Goal: Obtain resource: Obtain resource

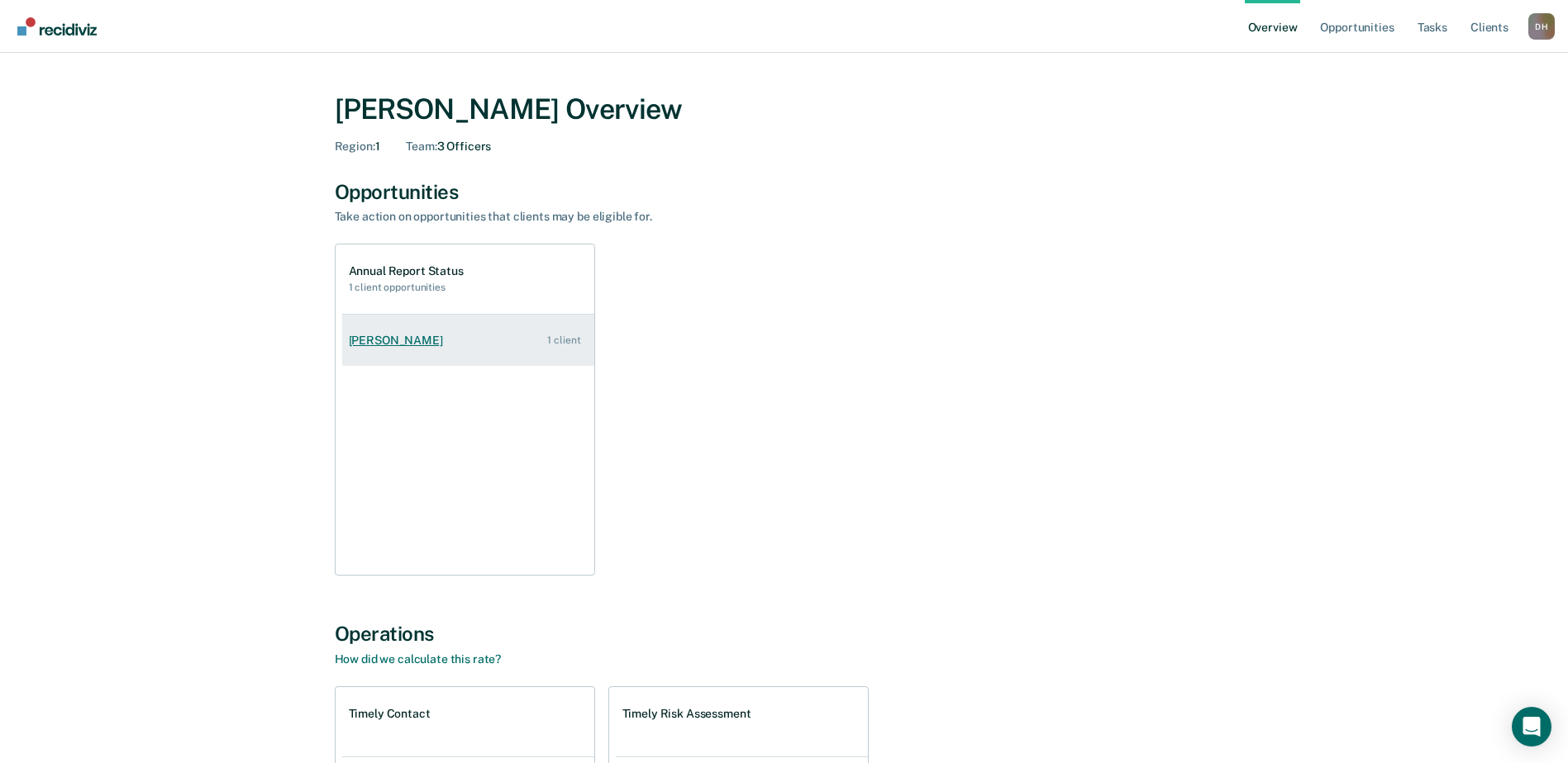
click at [377, 337] on div "[PERSON_NAME]" at bounding box center [399, 341] width 101 height 14
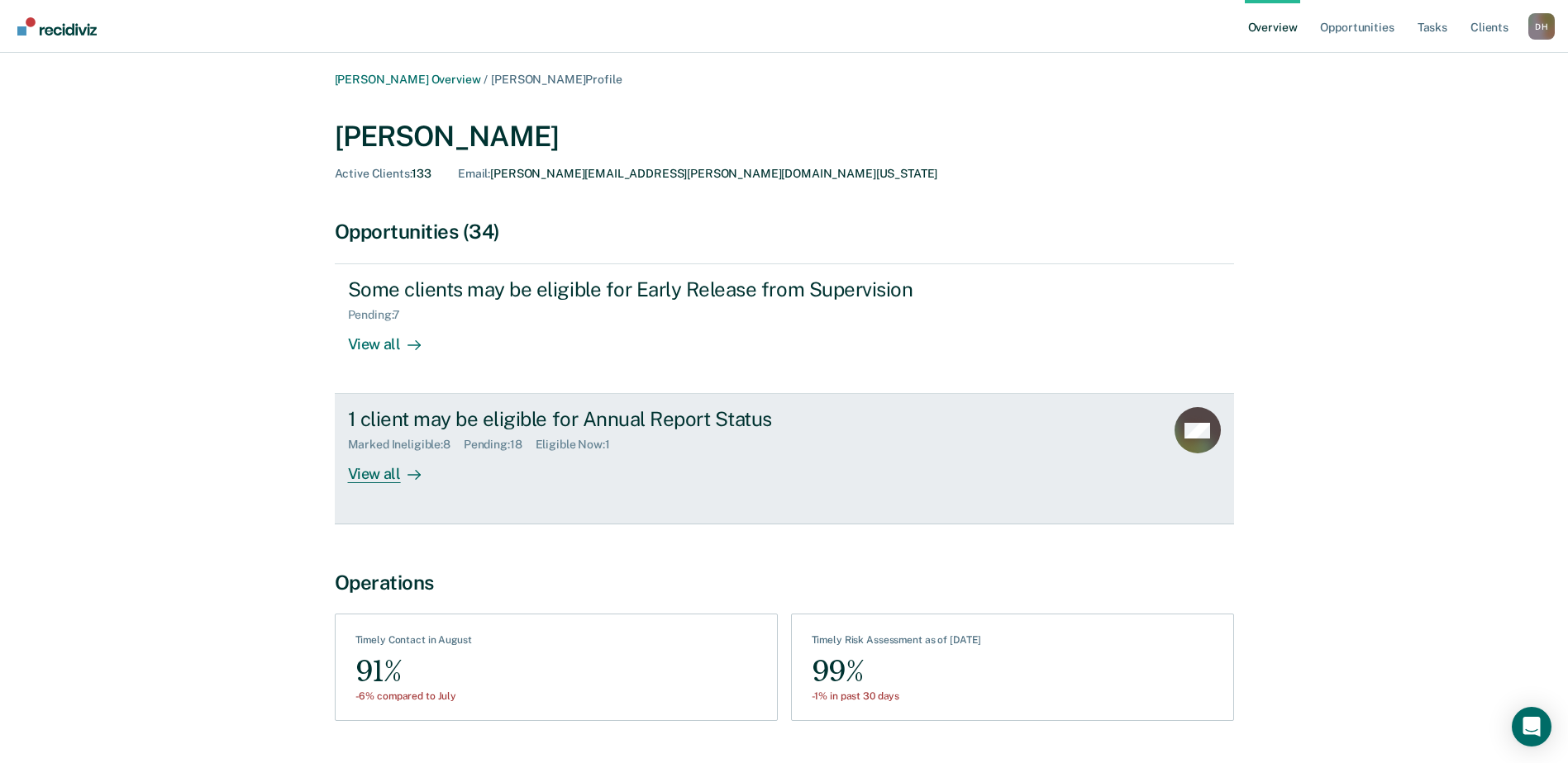
click at [374, 473] on div "View all" at bounding box center [394, 468] width 93 height 33
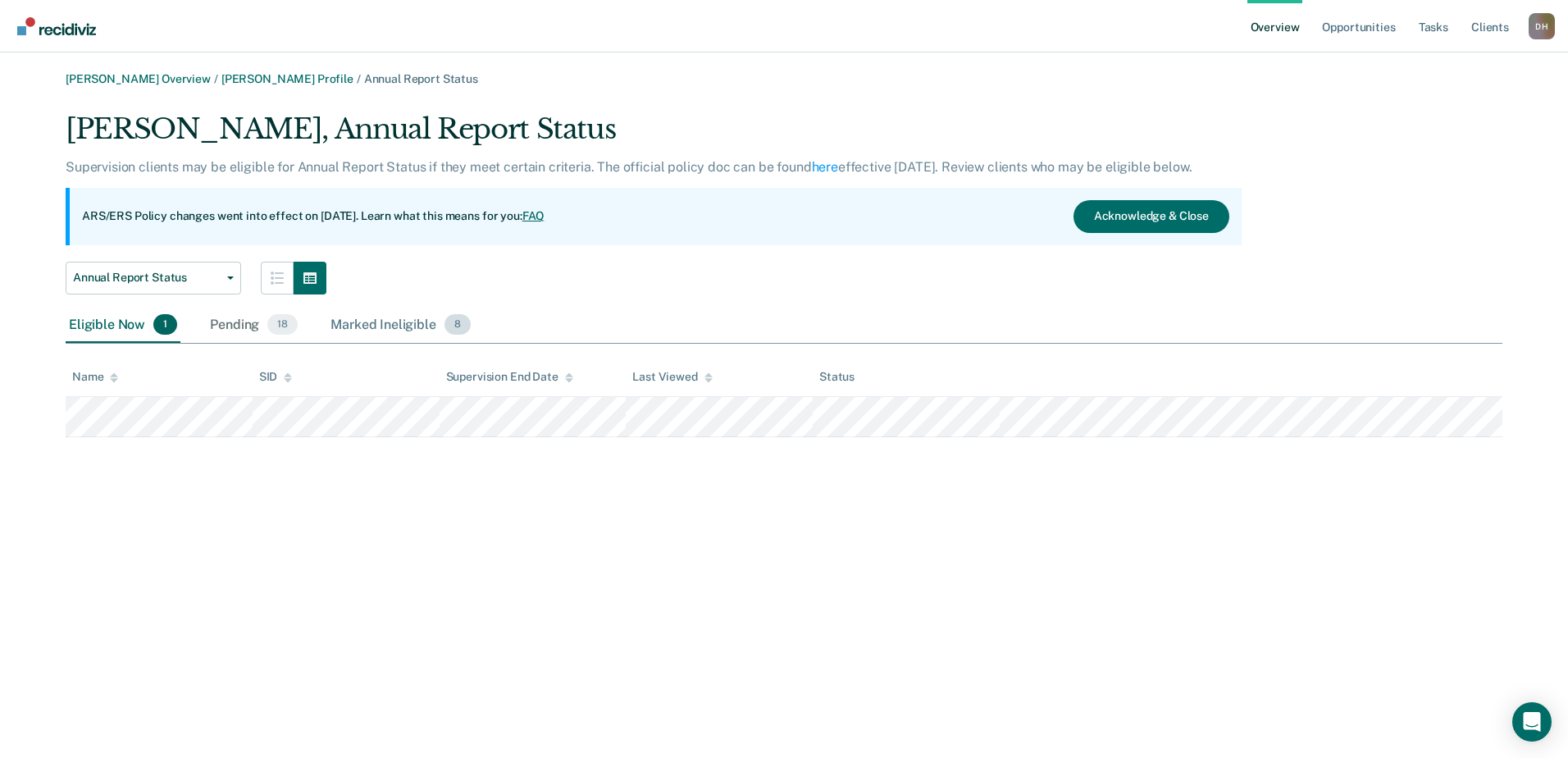
click at [373, 327] on div "Marked Ineligible 8" at bounding box center [401, 326] width 147 height 36
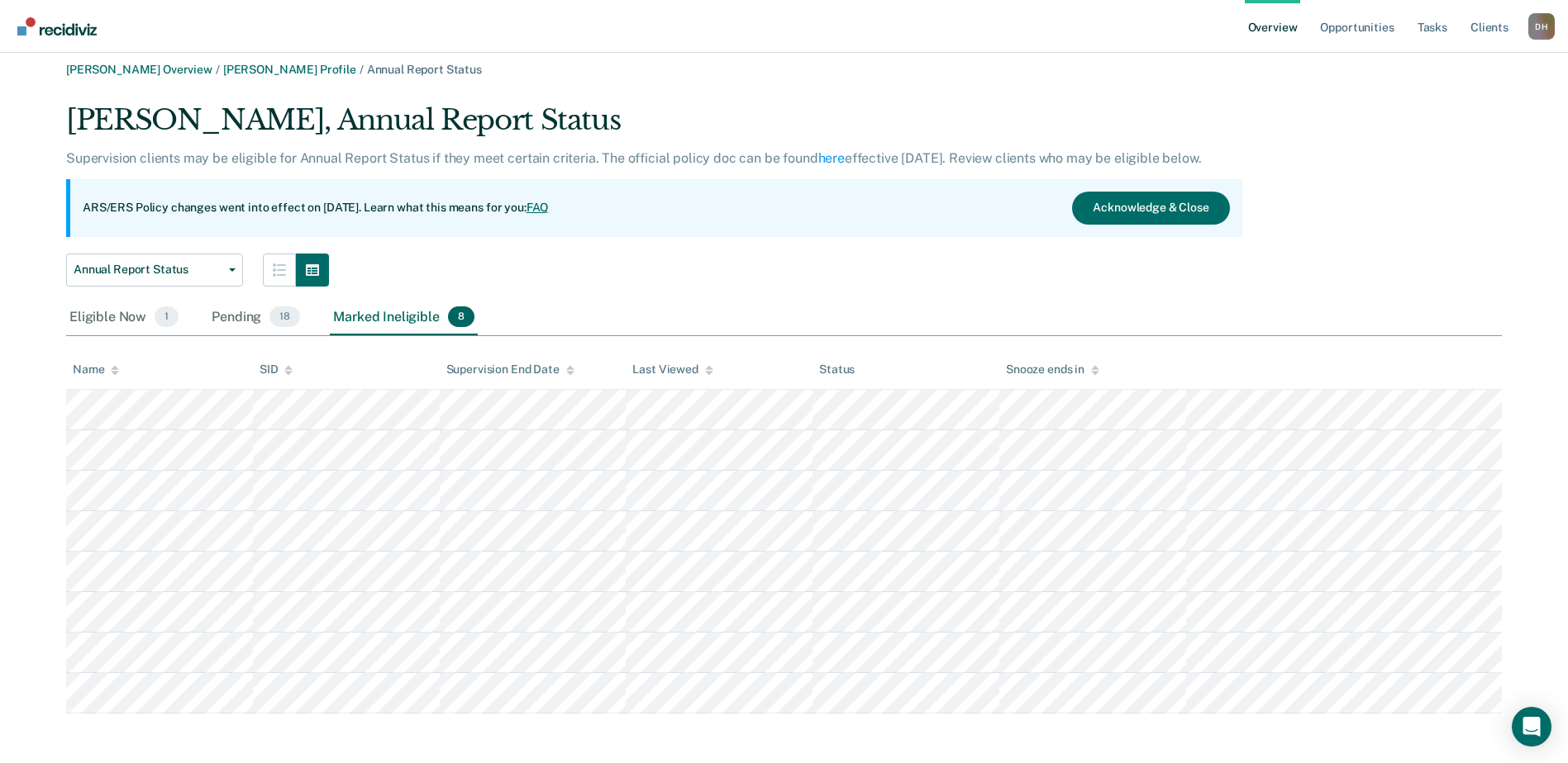
scroll to position [13, 0]
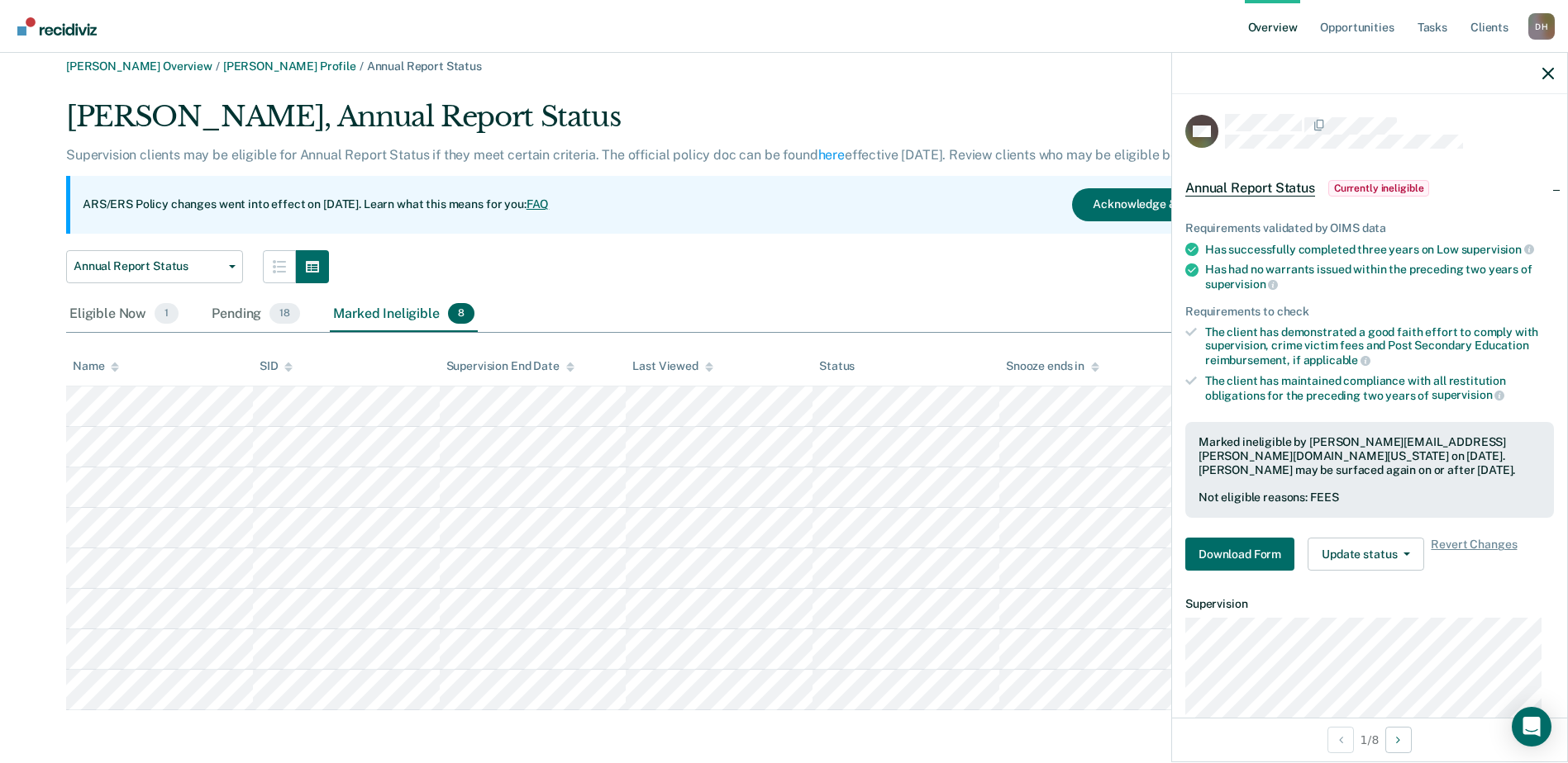
drag, startPoint x: 633, startPoint y: 292, endPoint x: 631, endPoint y: 277, distance: 15.1
click at [631, 292] on div "[PERSON_NAME], Annual Report Status Supervision clients may be eligible for Ann…" at bounding box center [784, 406] width 1436 height 611
click at [689, 235] on div "[PERSON_NAME], Annual Report Status Supervision clients may be eligible for Ann…" at bounding box center [654, 192] width 1176 height 183
click at [598, 246] on div "[PERSON_NAME], Annual Report Status Supervision clients may be eligible for Ann…" at bounding box center [654, 192] width 1176 height 183
click at [99, 308] on div "Eligible Now 1" at bounding box center [123, 314] width 116 height 36
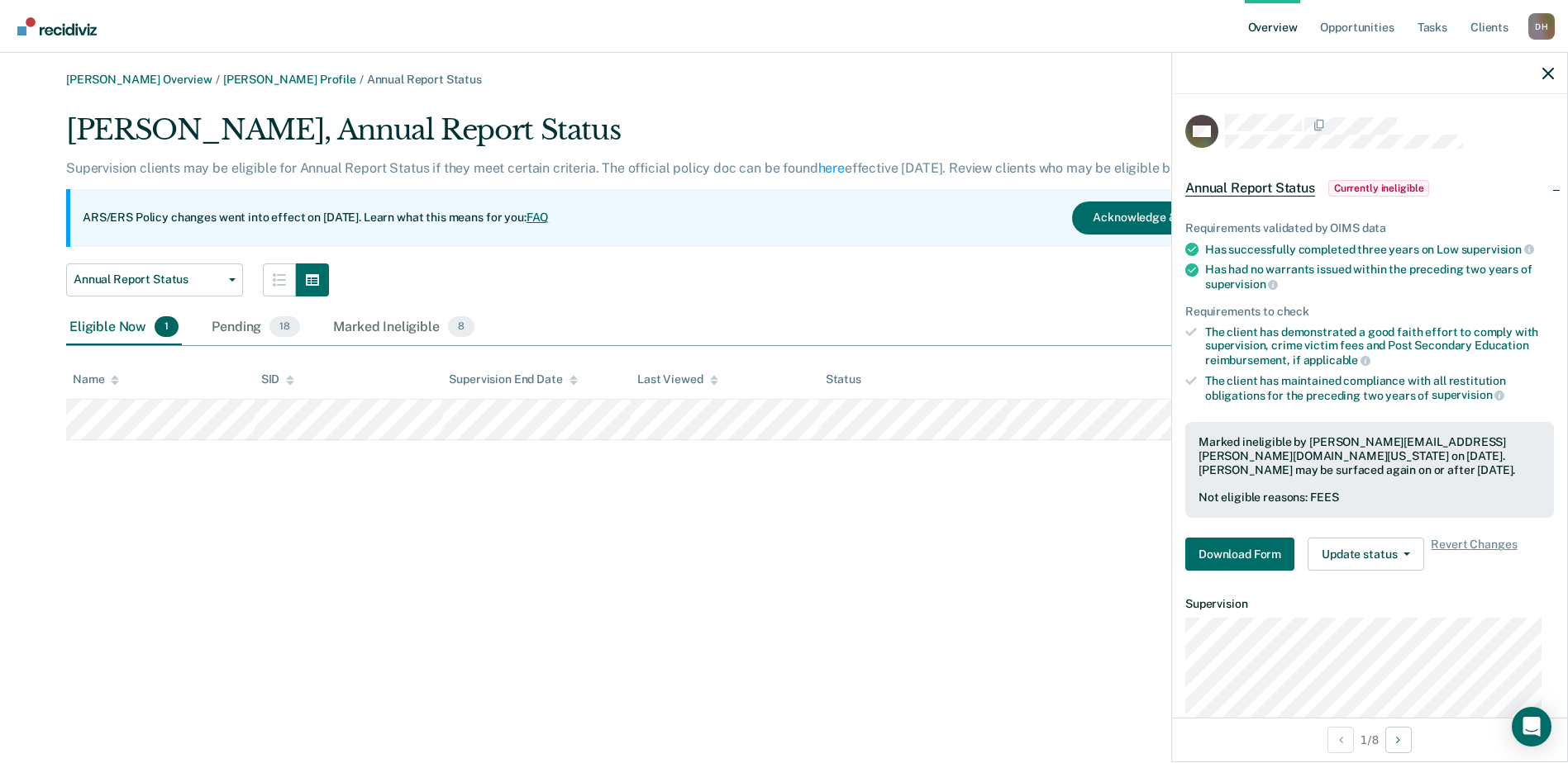
scroll to position [0, 0]
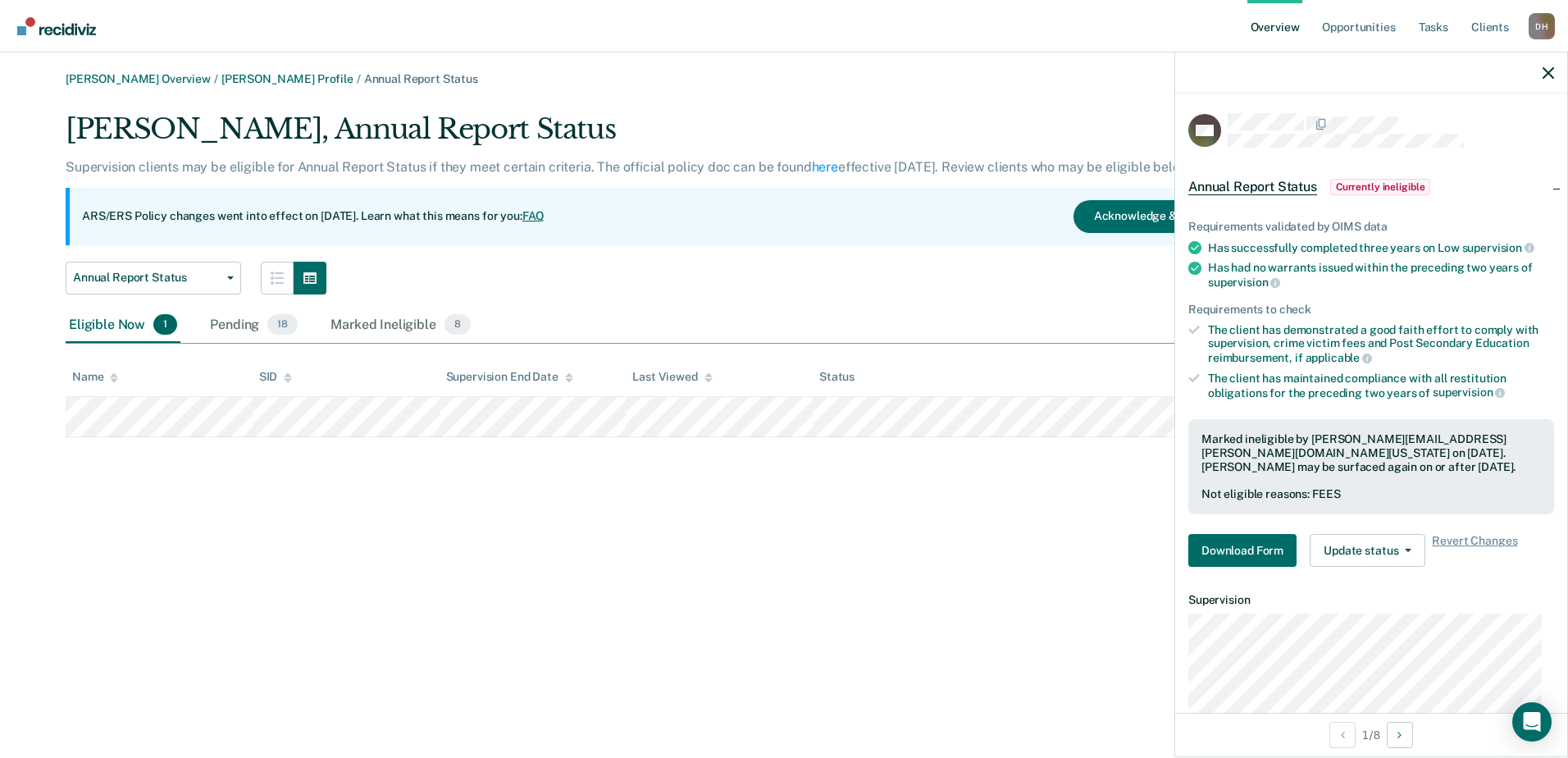
click at [103, 320] on div "Eligible Now 1" at bounding box center [122, 326] width 115 height 36
click at [237, 322] on div "Pending 18" at bounding box center [253, 326] width 94 height 36
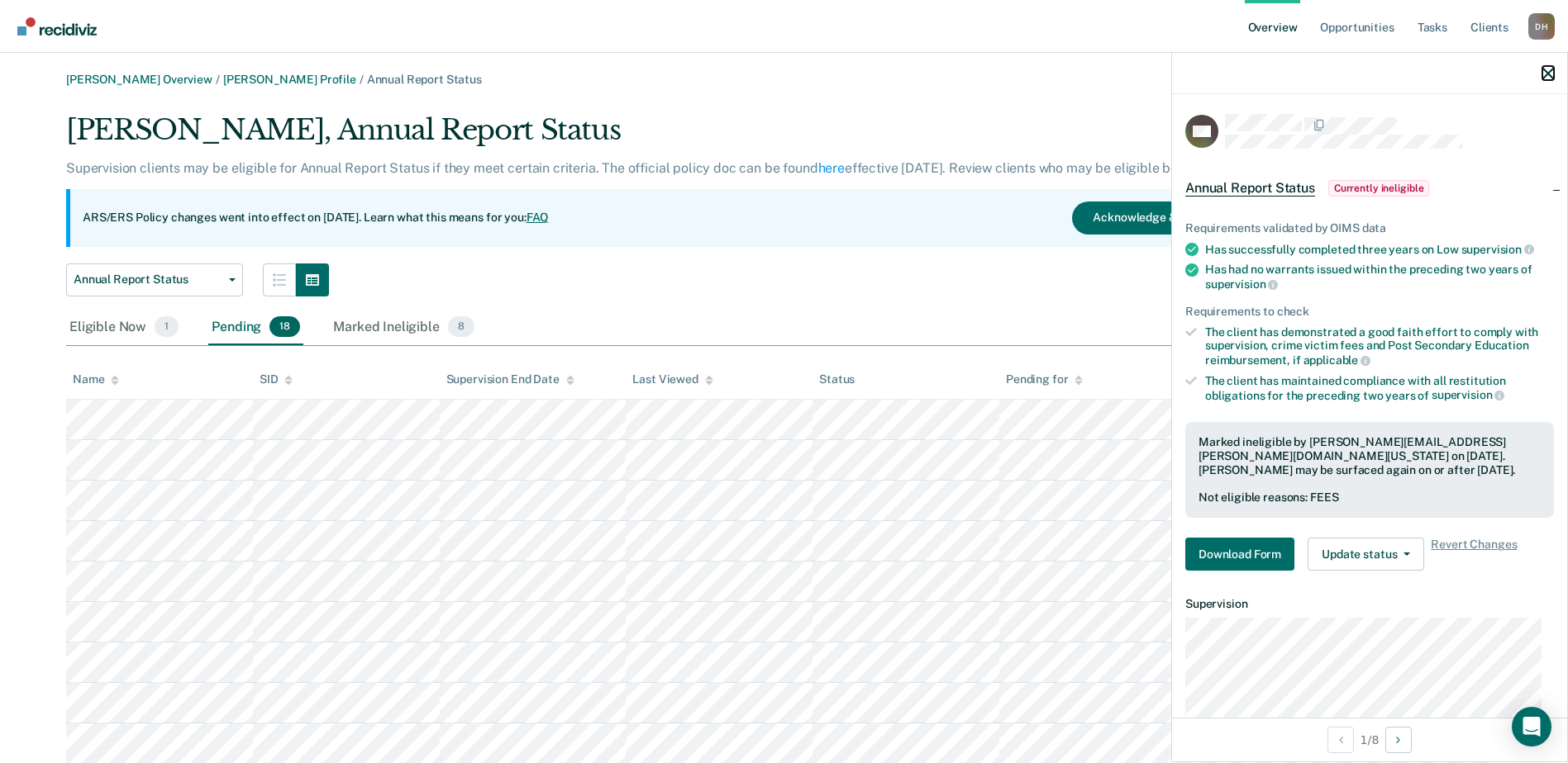
click at [1547, 68] on icon "button" at bounding box center [1548, 74] width 12 height 12
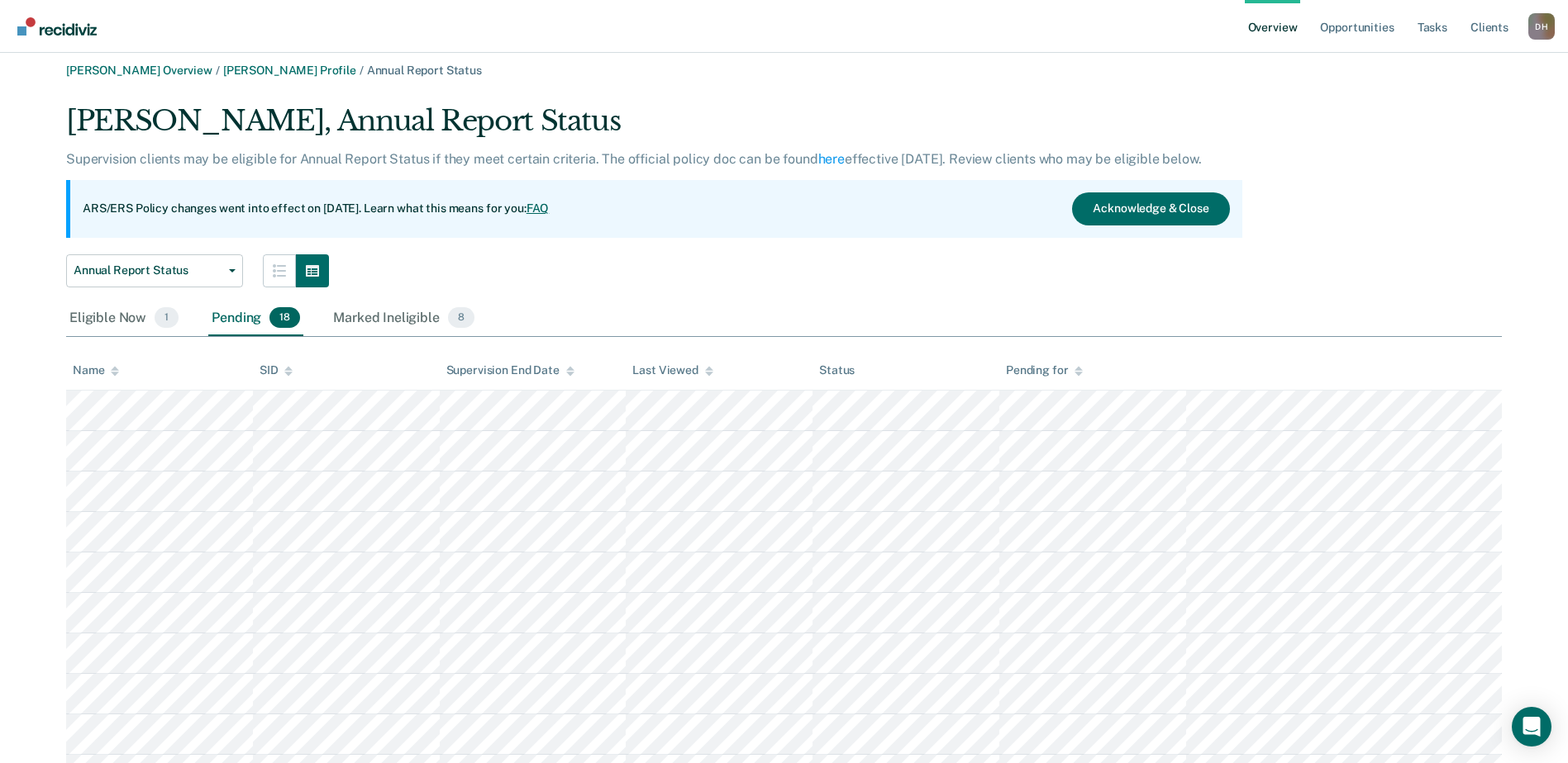
scroll to position [5, 0]
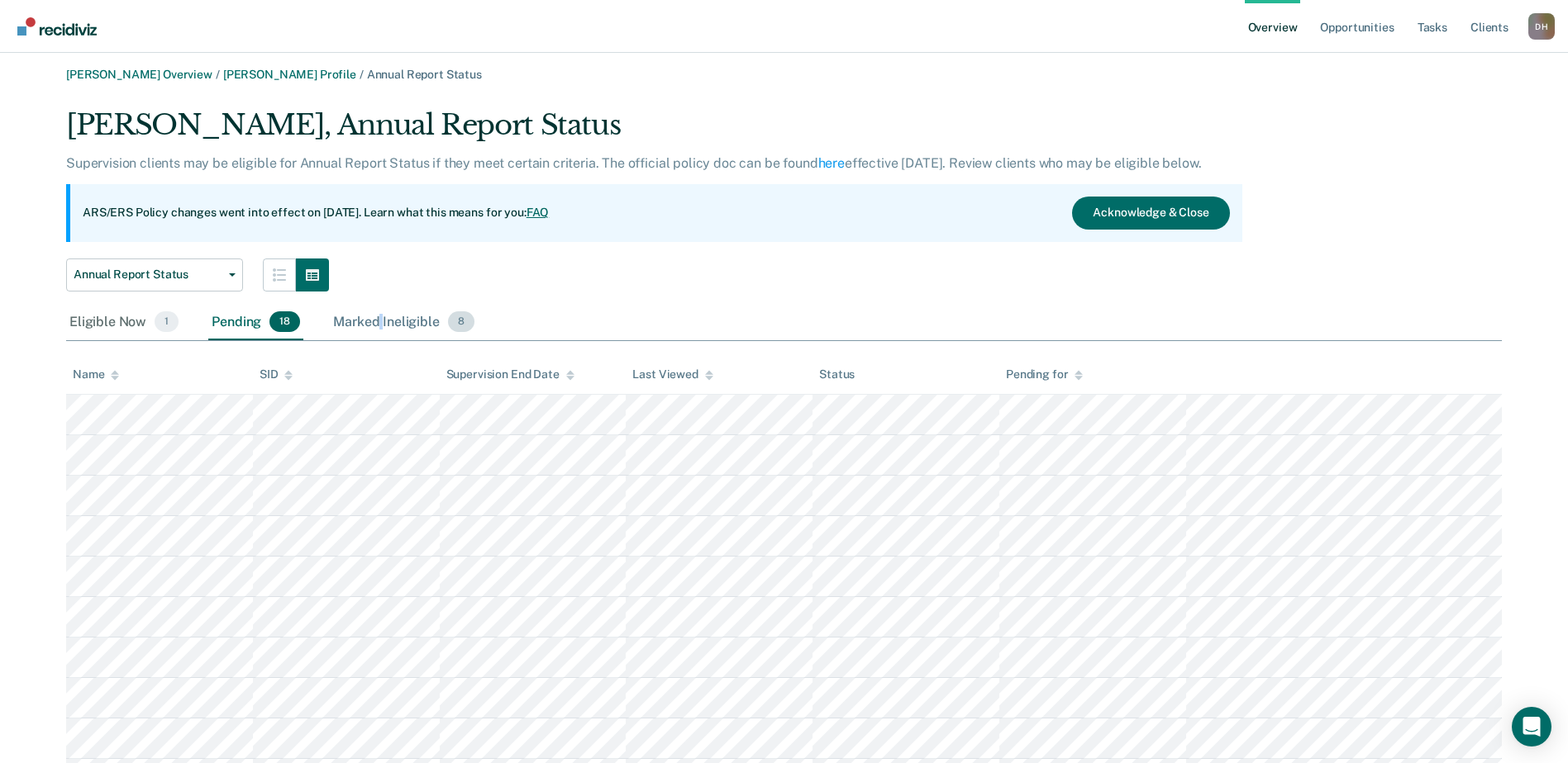
click at [380, 322] on div "Marked Ineligible 8" at bounding box center [404, 323] width 148 height 36
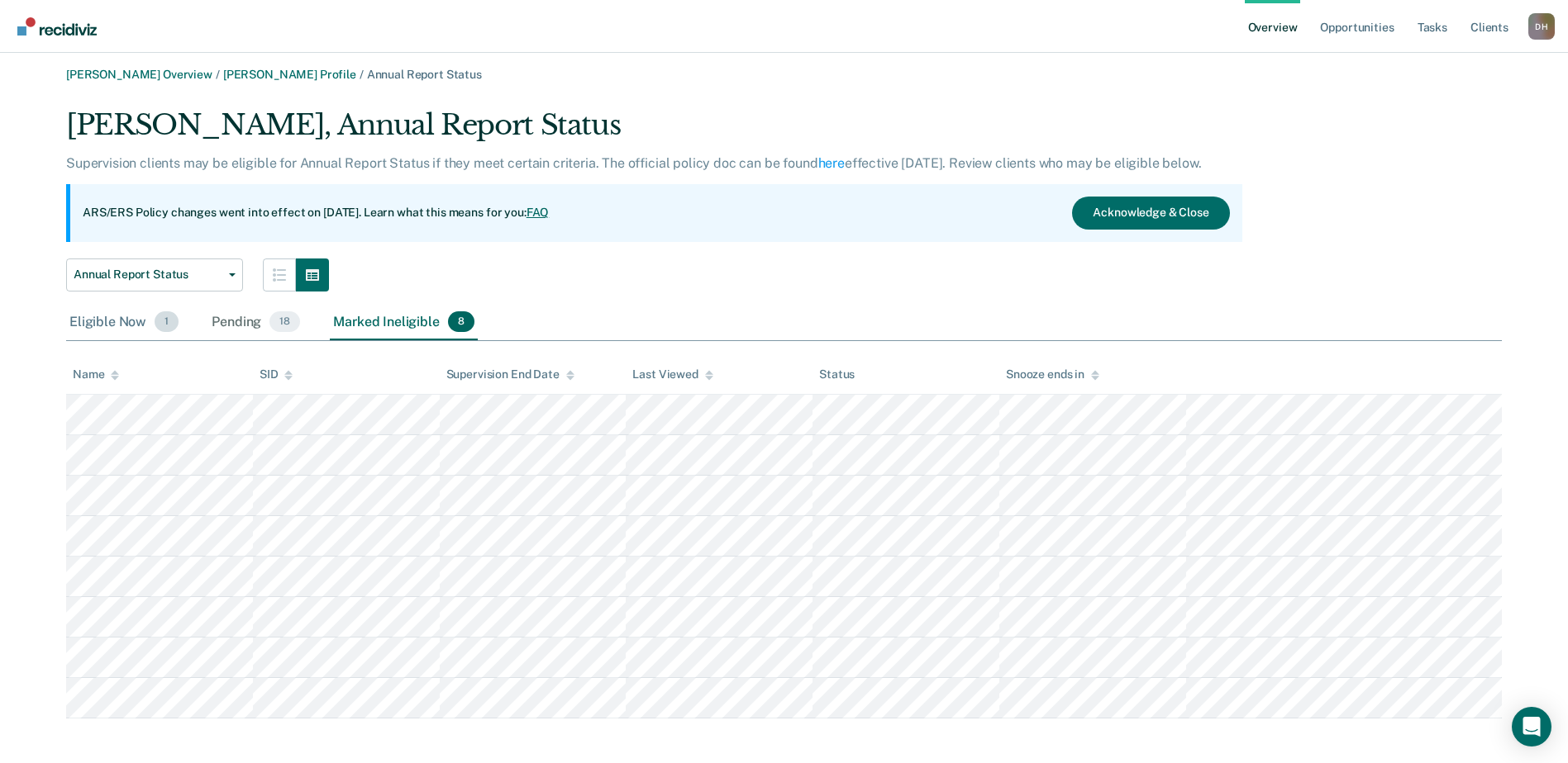
click at [94, 312] on div "Eligible Now 1" at bounding box center [123, 323] width 116 height 36
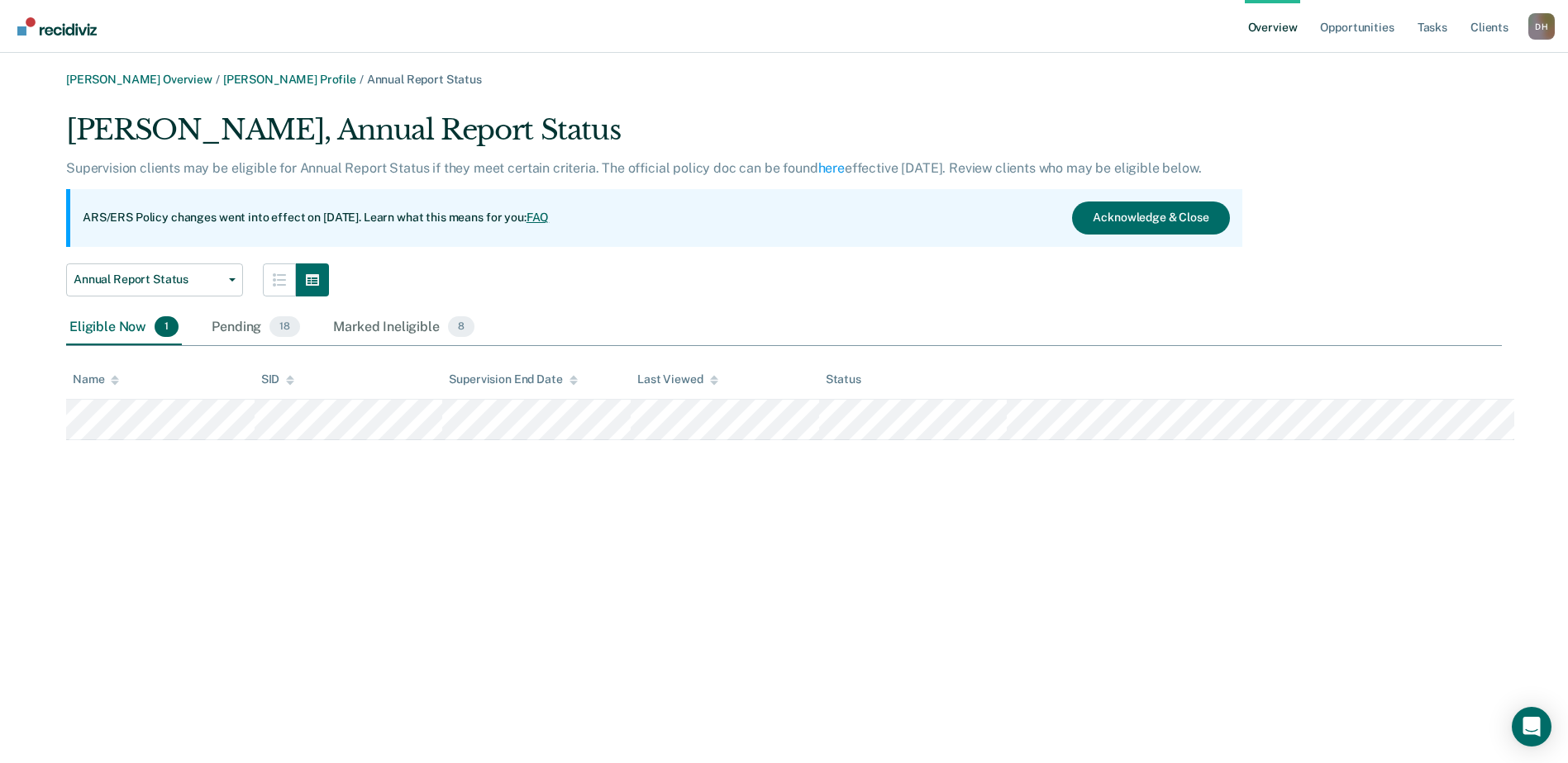
scroll to position [0, 0]
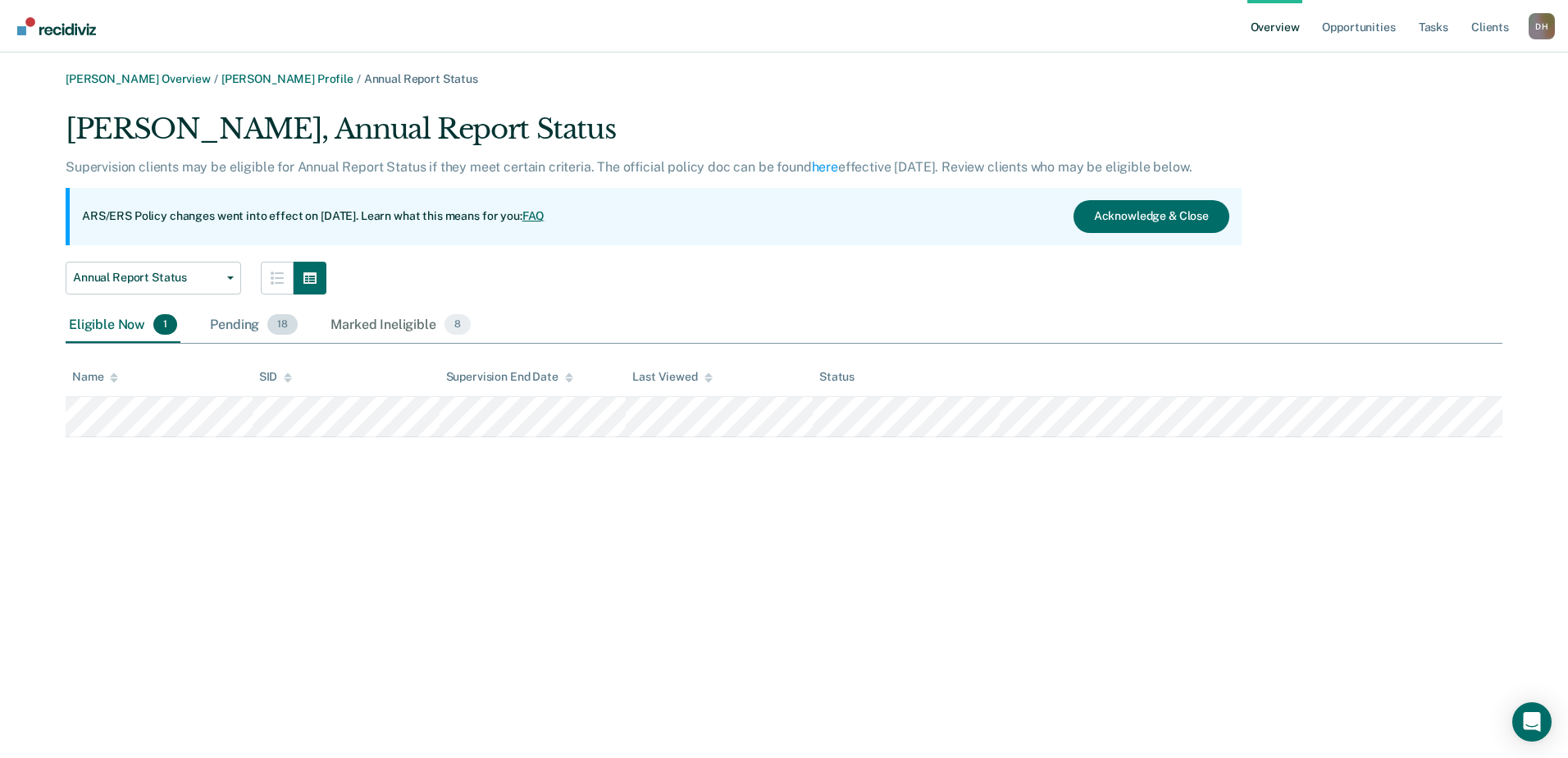
click at [232, 327] on div "Pending 18" at bounding box center [253, 326] width 94 height 36
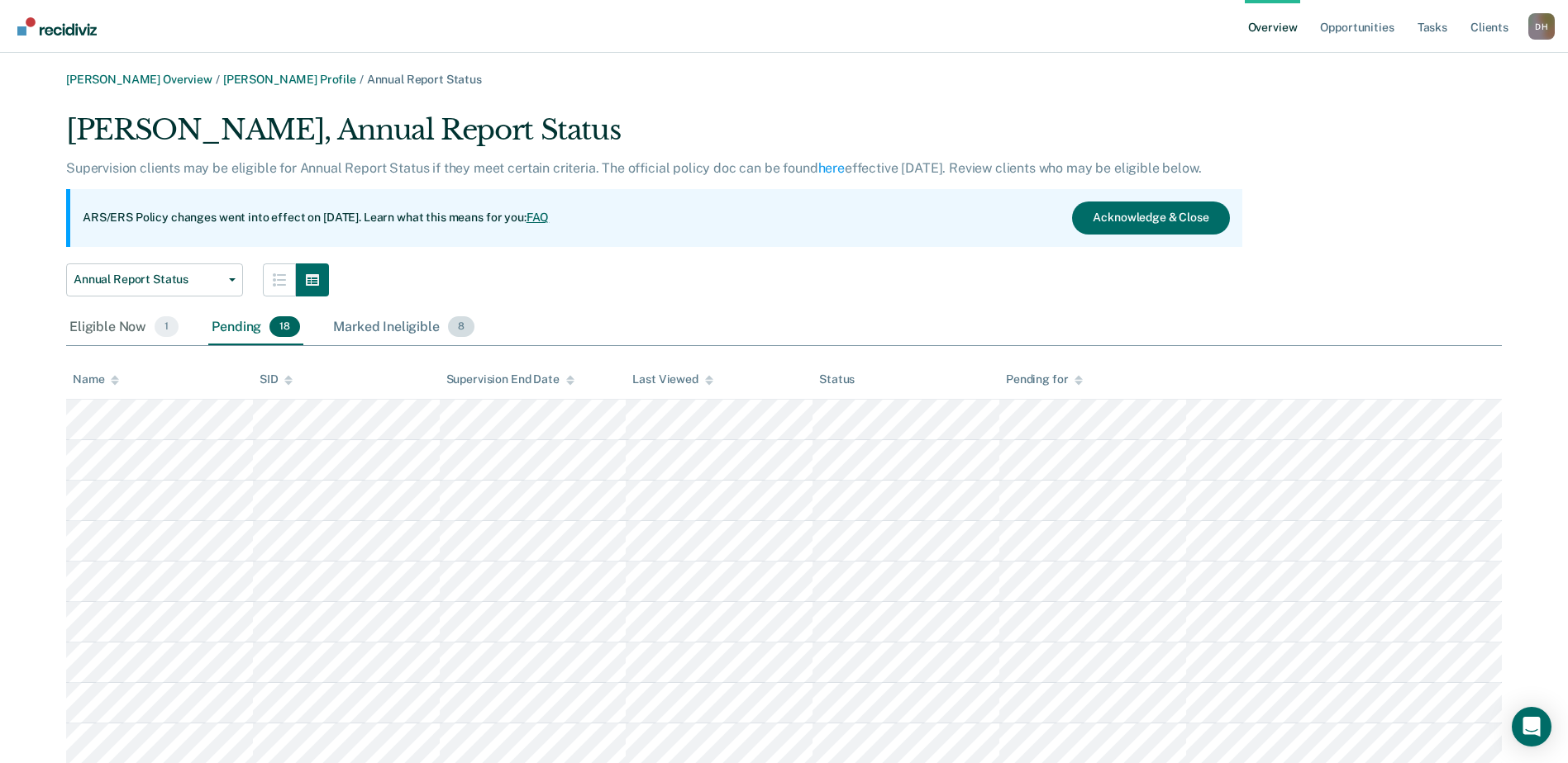
click at [404, 313] on div "Marked Ineligible 8" at bounding box center [404, 328] width 148 height 36
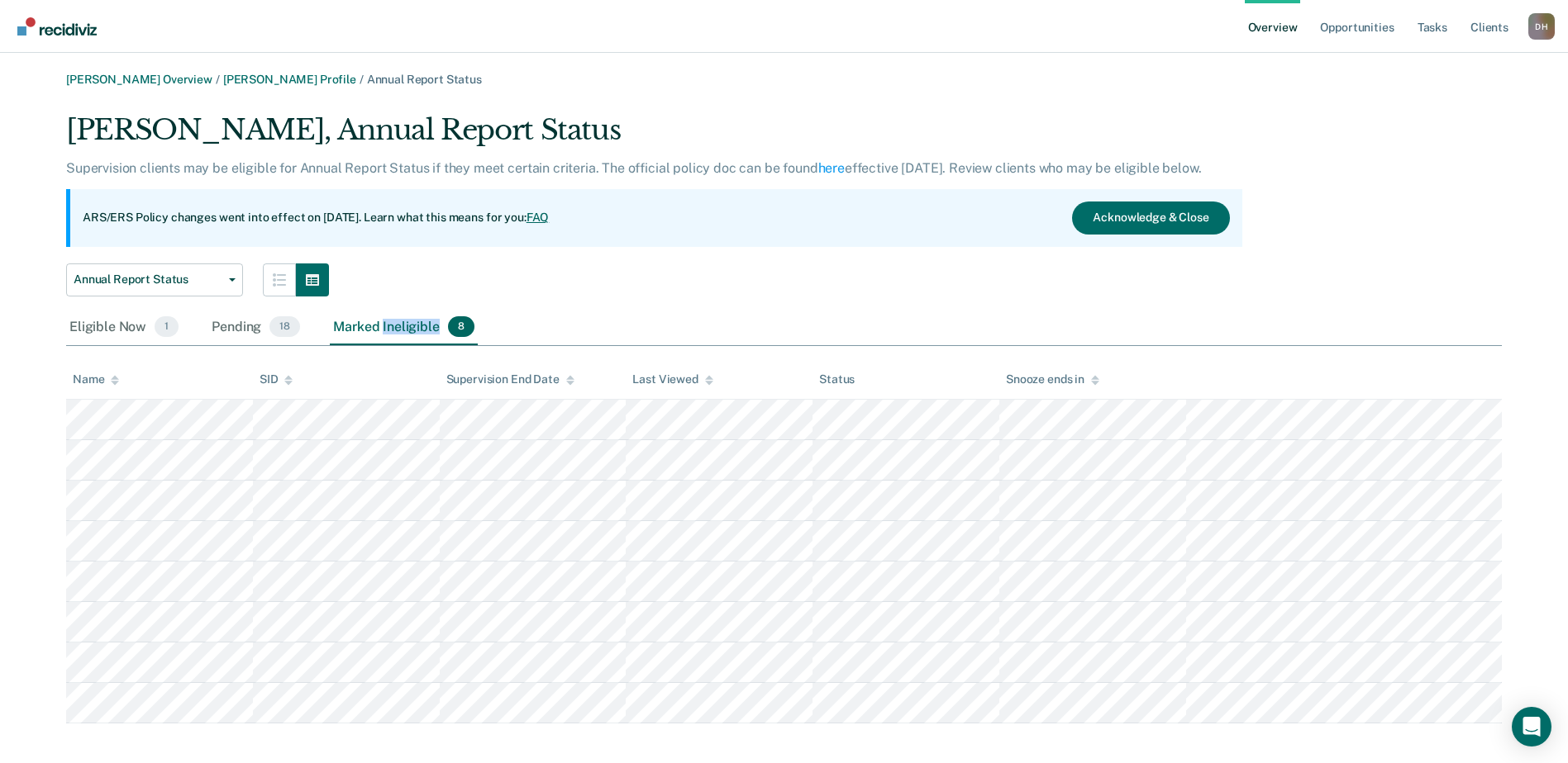
click at [404, 314] on div "Marked Ineligible 8" at bounding box center [404, 328] width 148 height 36
click at [237, 315] on div "Pending 18" at bounding box center [255, 328] width 95 height 36
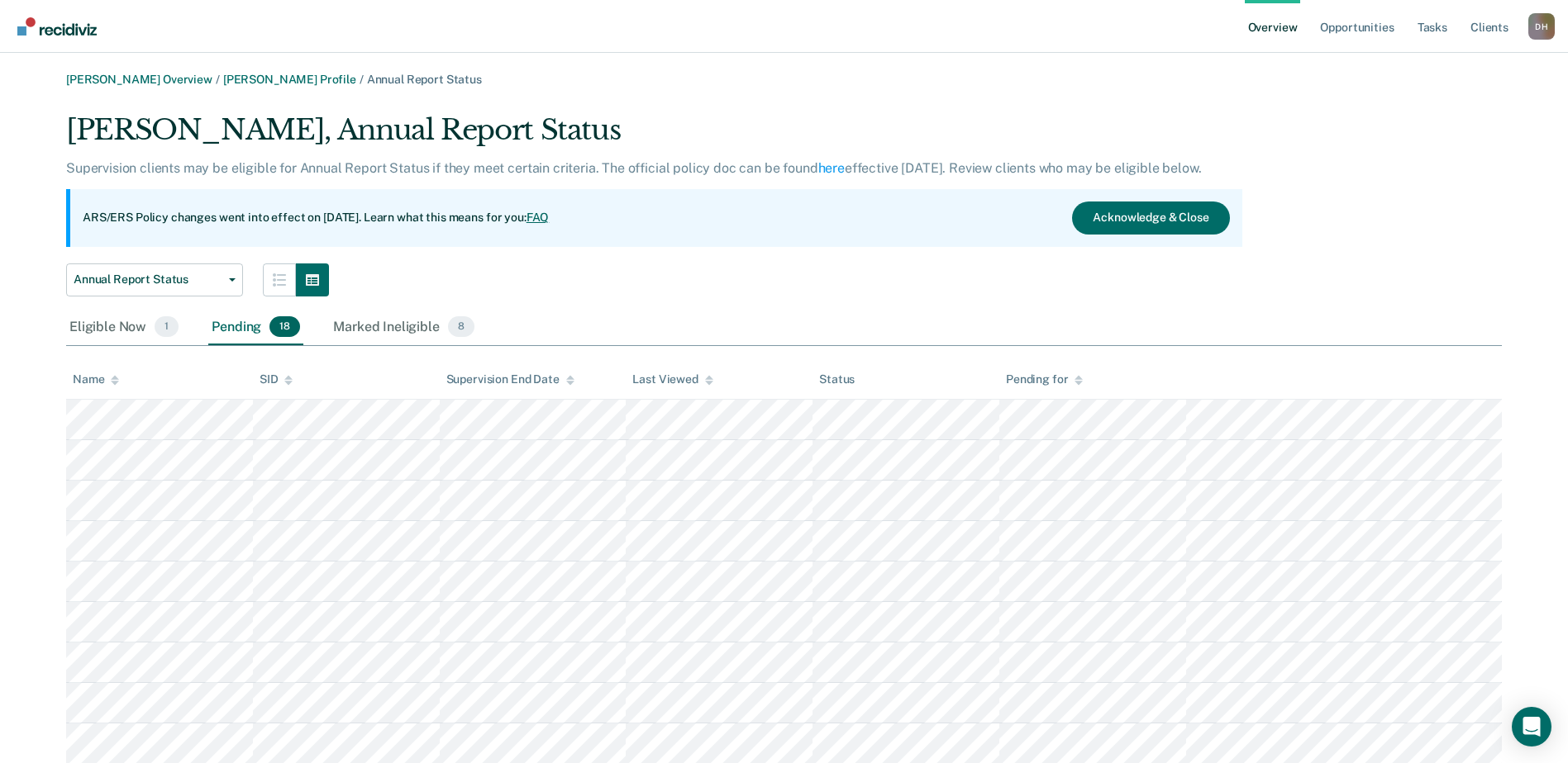
click at [240, 328] on div "Pending 18" at bounding box center [255, 328] width 95 height 36
click at [248, 74] on link "[PERSON_NAME] Profile" at bounding box center [289, 80] width 133 height 14
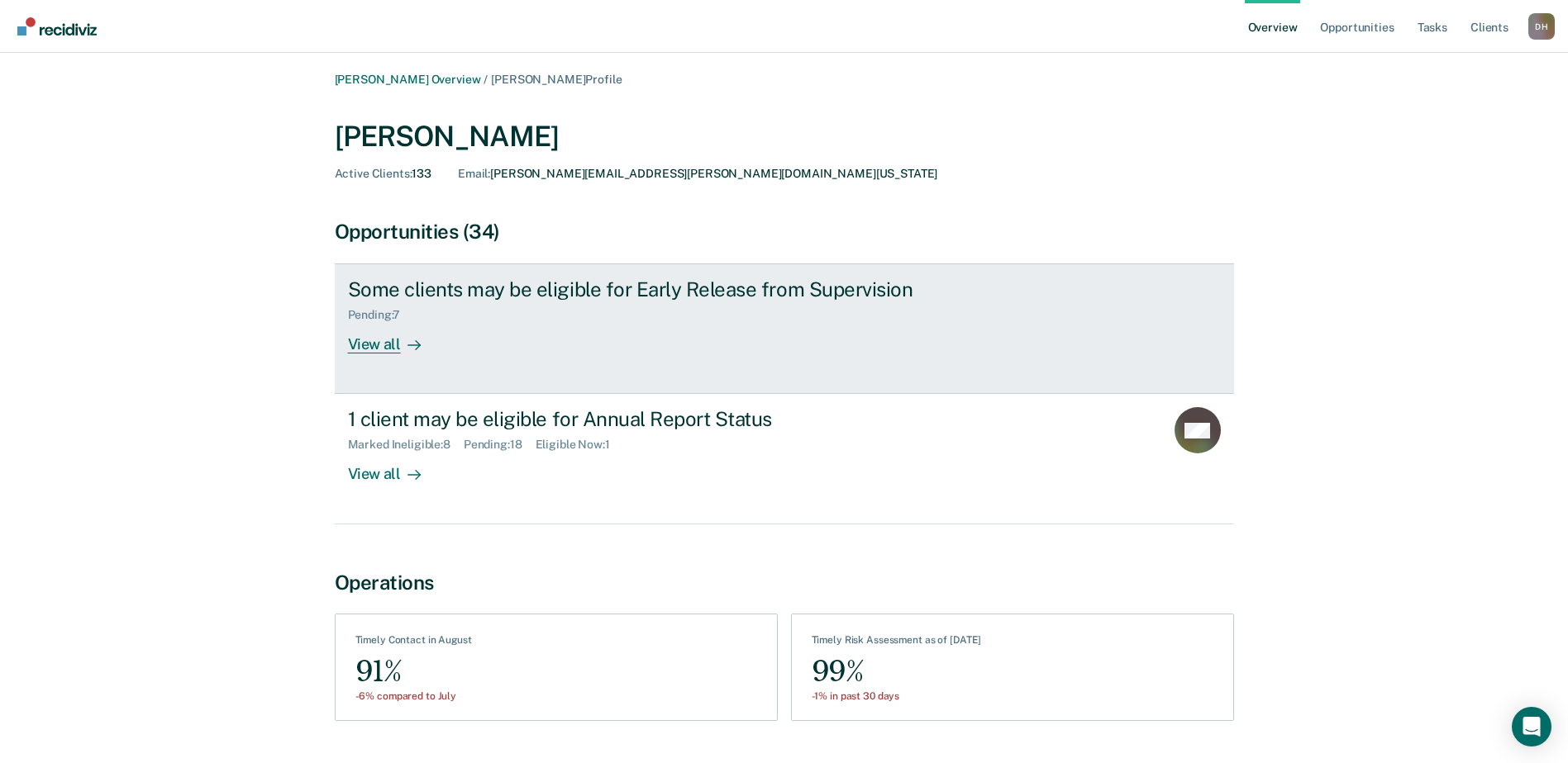
click at [385, 336] on div "View all" at bounding box center [394, 338] width 93 height 33
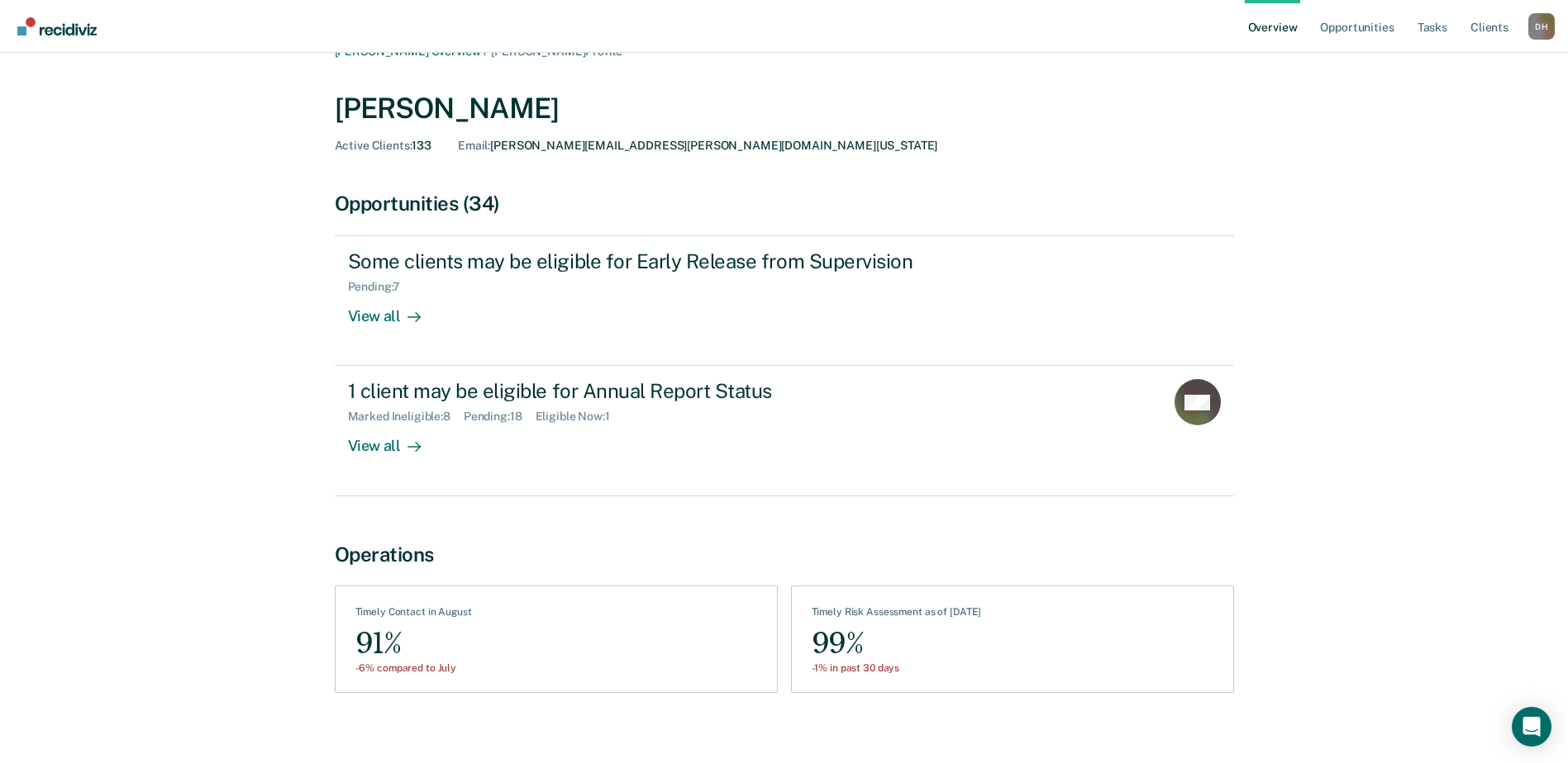
scroll to position [44, 0]
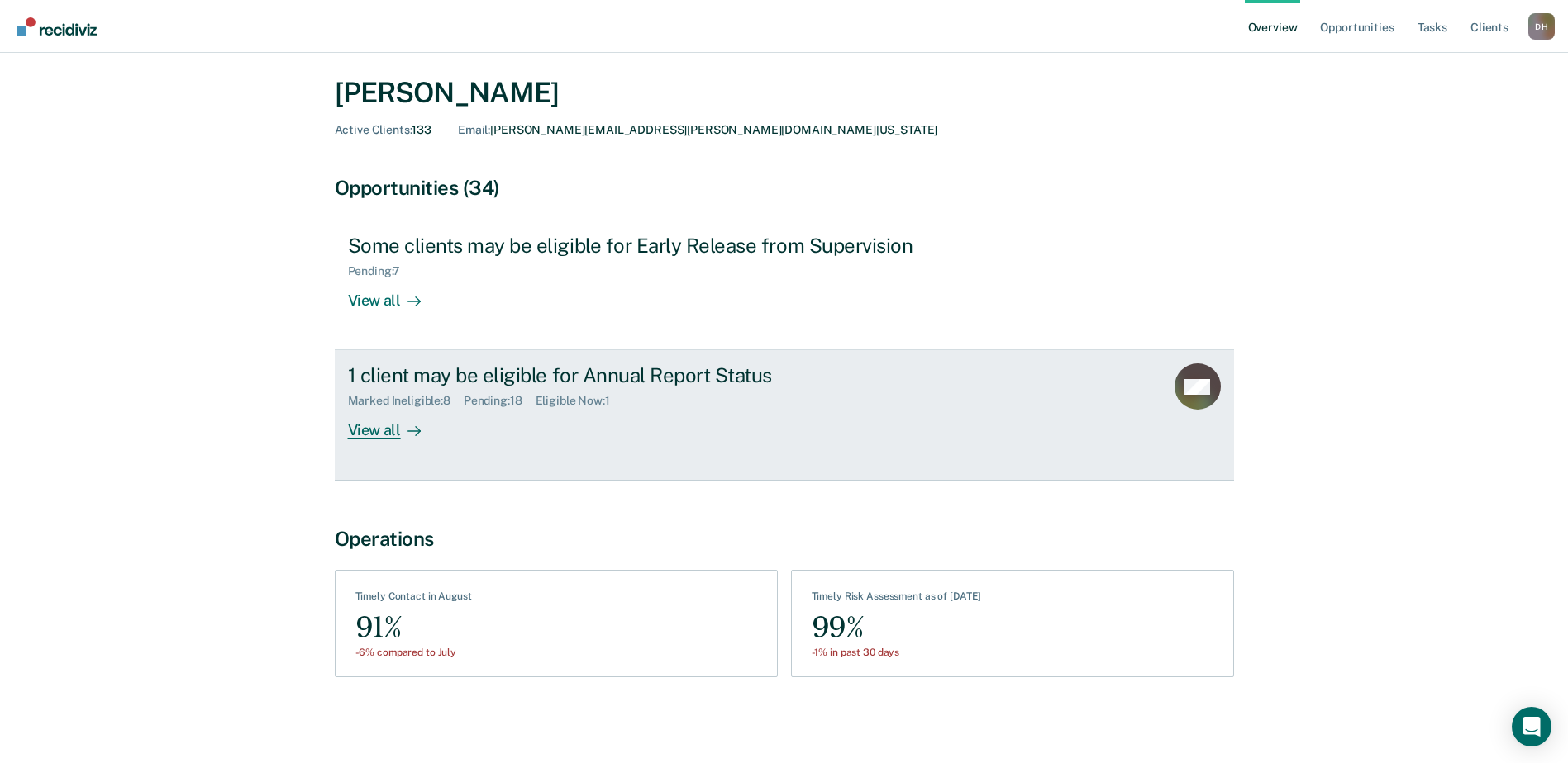
click at [368, 426] on div "View all" at bounding box center [394, 425] width 93 height 33
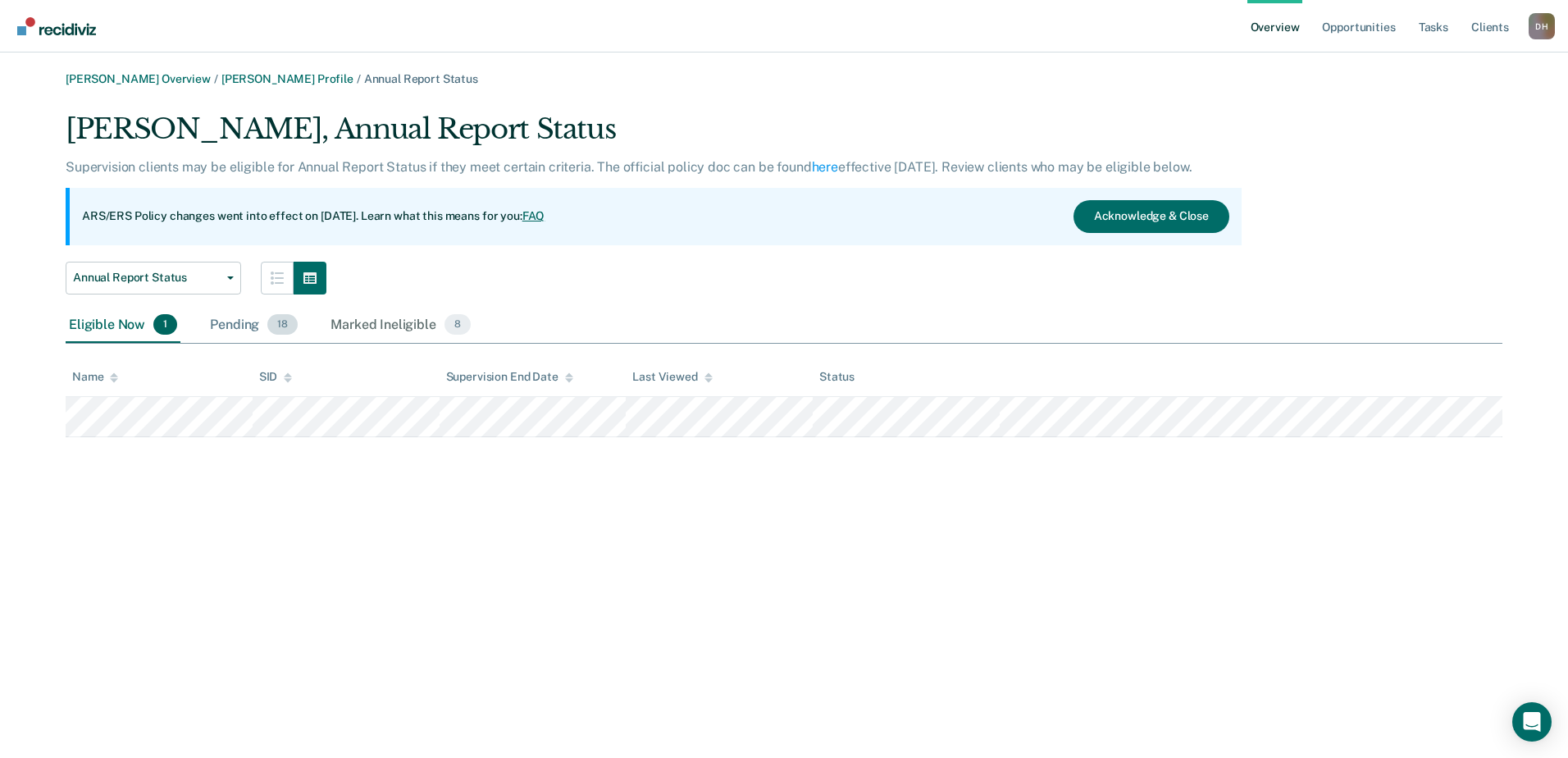
click at [216, 317] on div "Pending 18" at bounding box center [253, 326] width 94 height 36
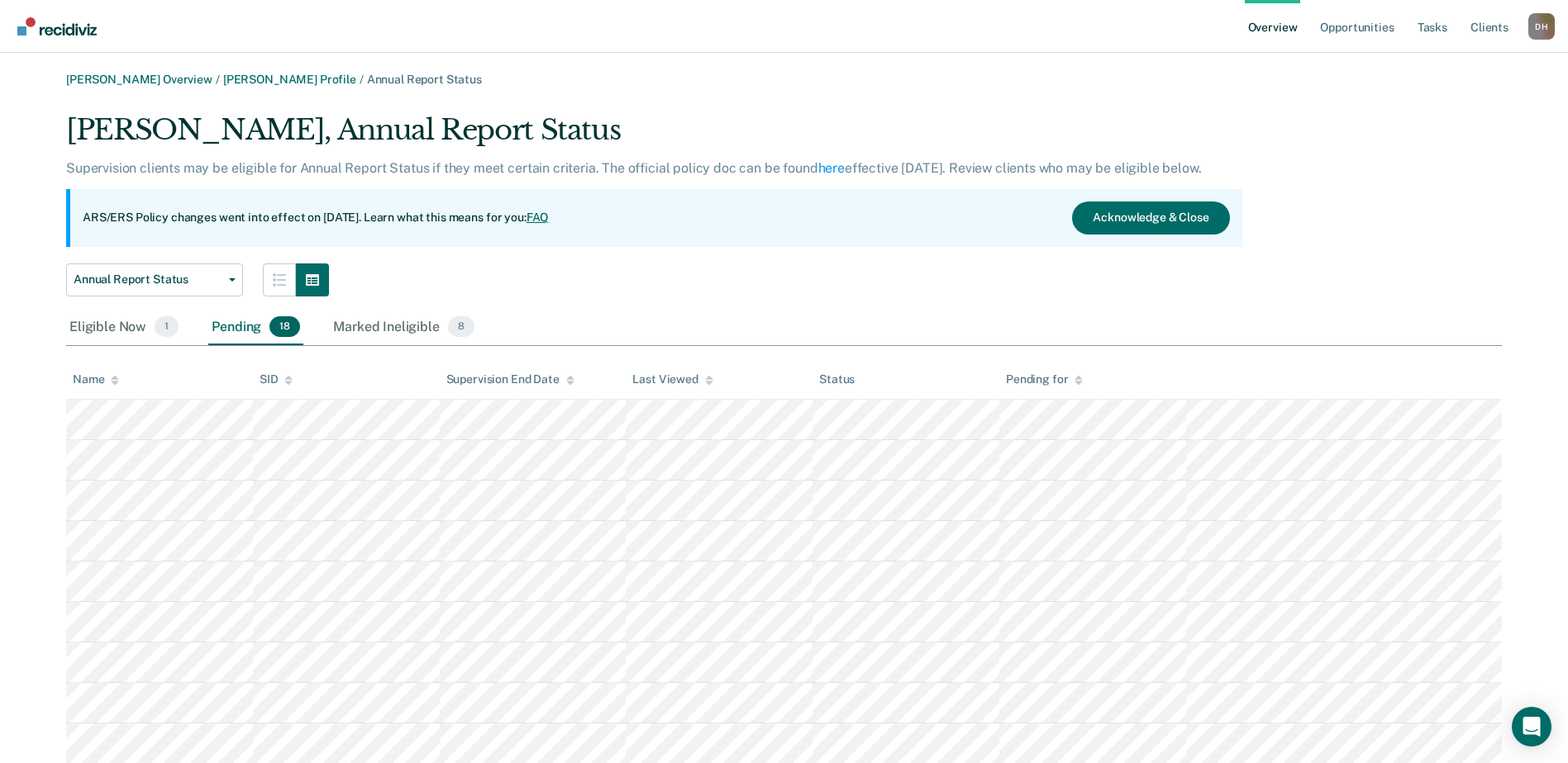
click at [228, 331] on div "Pending 18" at bounding box center [255, 328] width 95 height 36
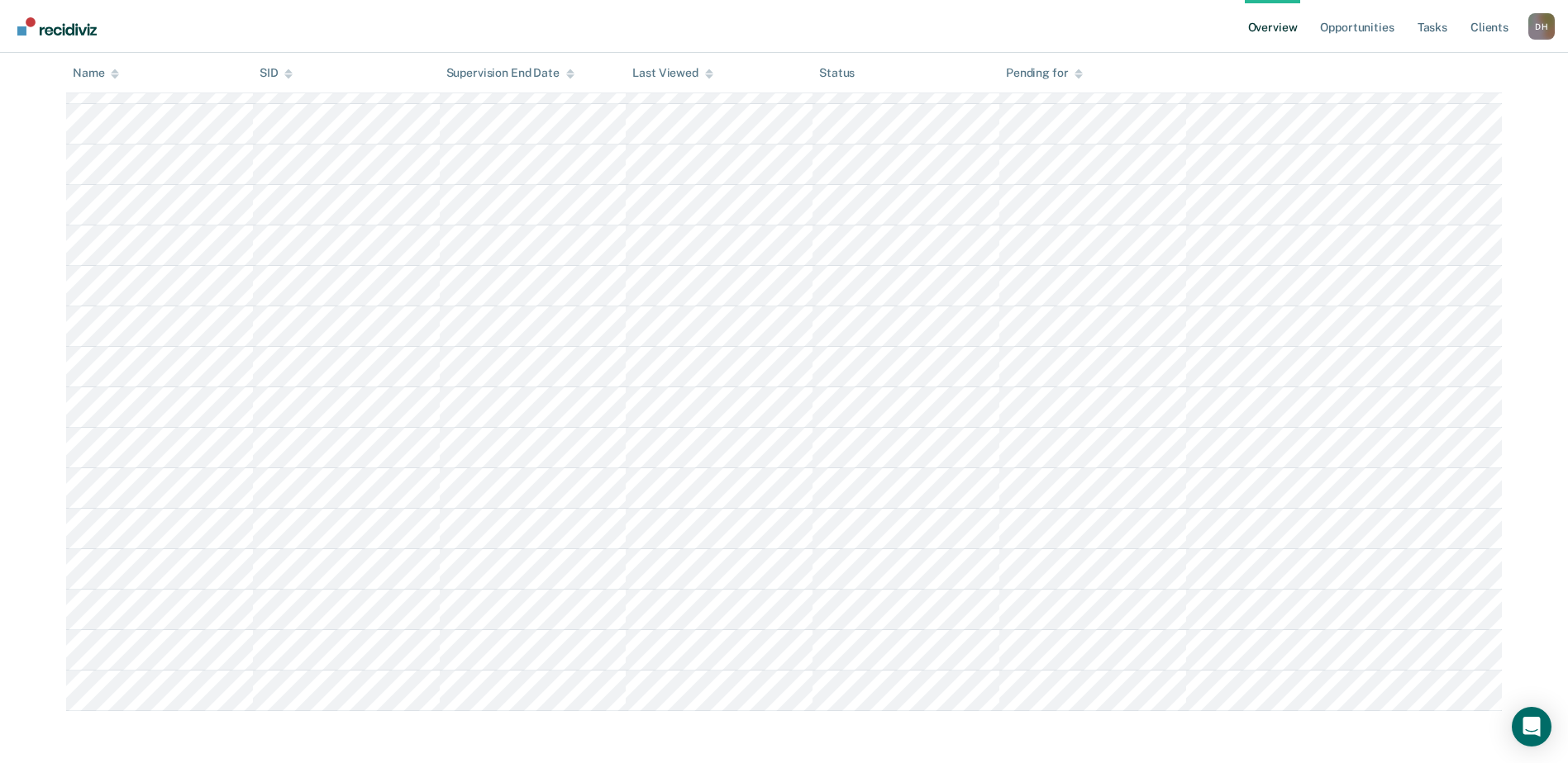
scroll to position [418, 0]
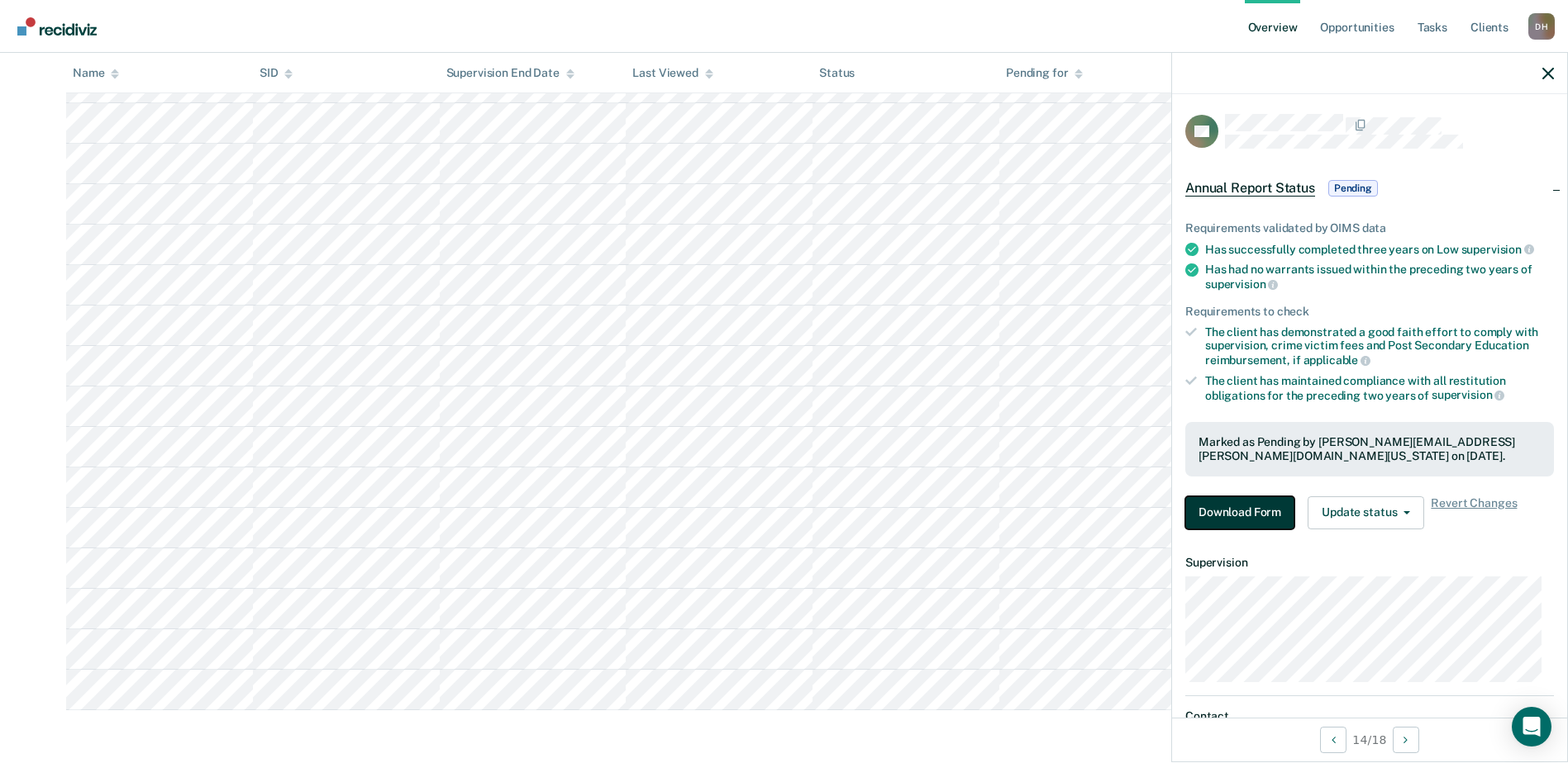
click at [1234, 508] on button "Download Form" at bounding box center [1239, 513] width 109 height 33
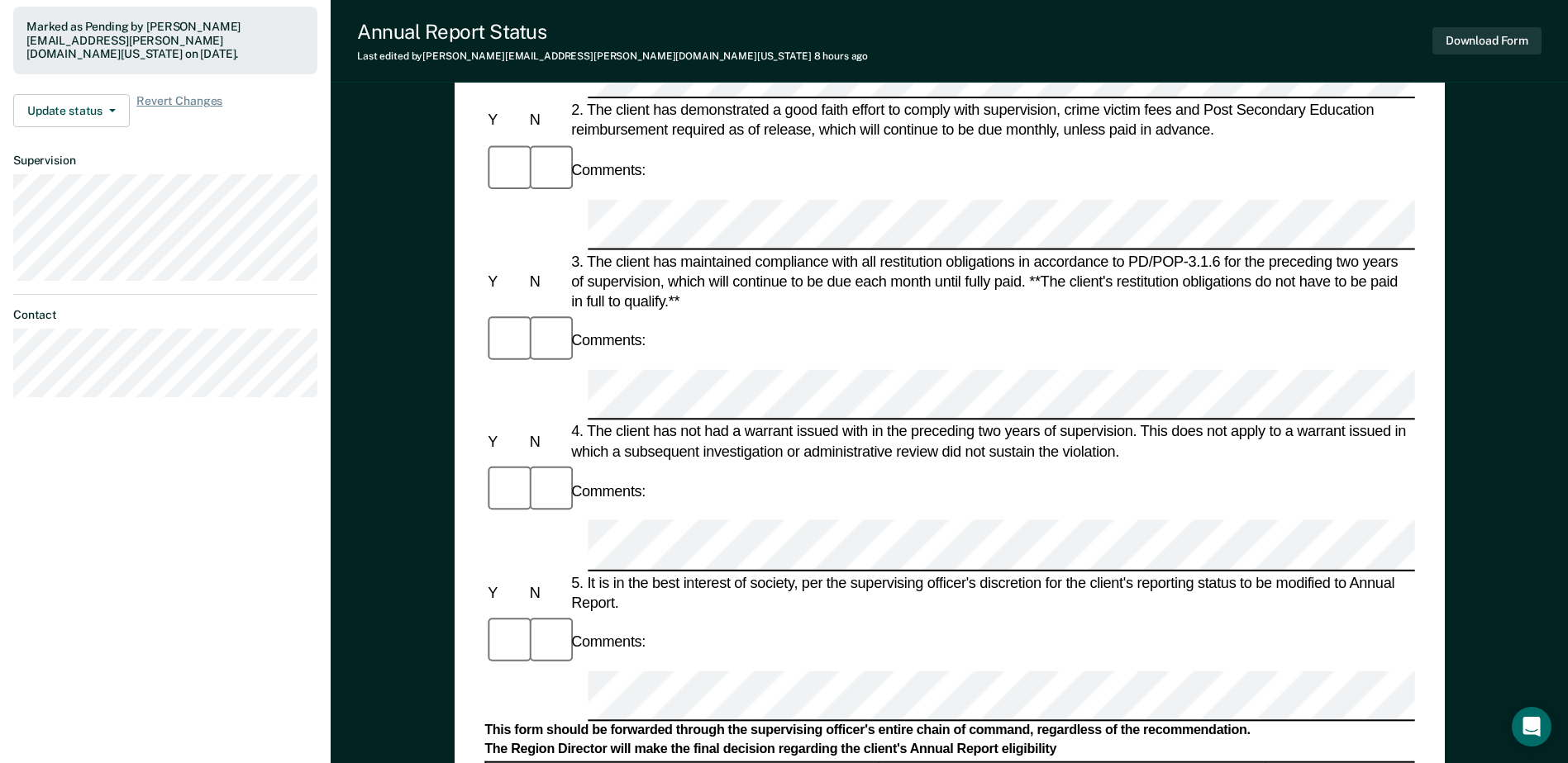
scroll to position [496, 0]
